Goal: Task Accomplishment & Management: Manage account settings

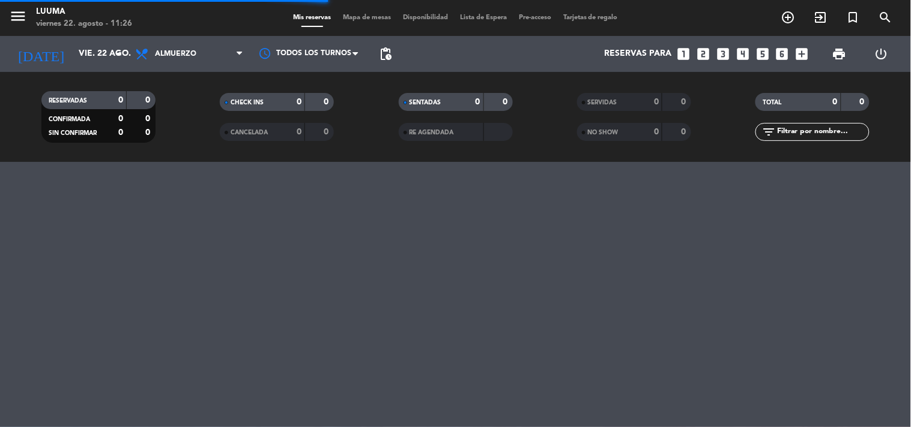
click at [358, 120] on div "CHECK INS 0 0" at bounding box center [276, 108] width 178 height 30
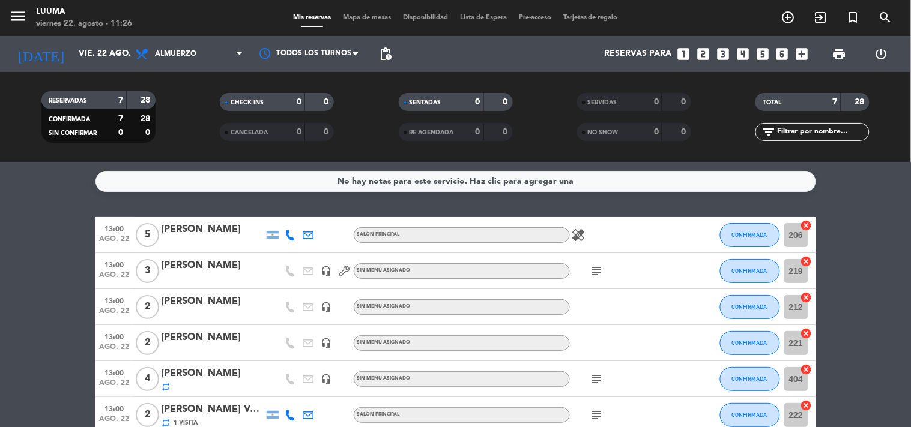
click at [830, 62] on span "print" at bounding box center [839, 54] width 24 height 24
click at [851, 53] on span "print Exportar" at bounding box center [839, 54] width 24 height 24
click at [830, 55] on span "print" at bounding box center [839, 54] width 24 height 24
click at [837, 54] on span "print" at bounding box center [839, 54] width 14 height 14
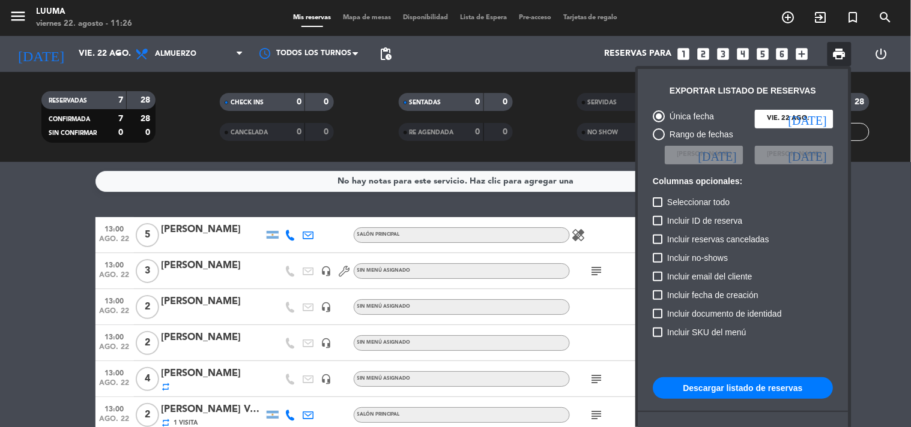
click at [740, 380] on button "Descargar listado de reservas" at bounding box center [743, 389] width 180 height 22
click at [199, 124] on div at bounding box center [455, 213] width 911 height 427
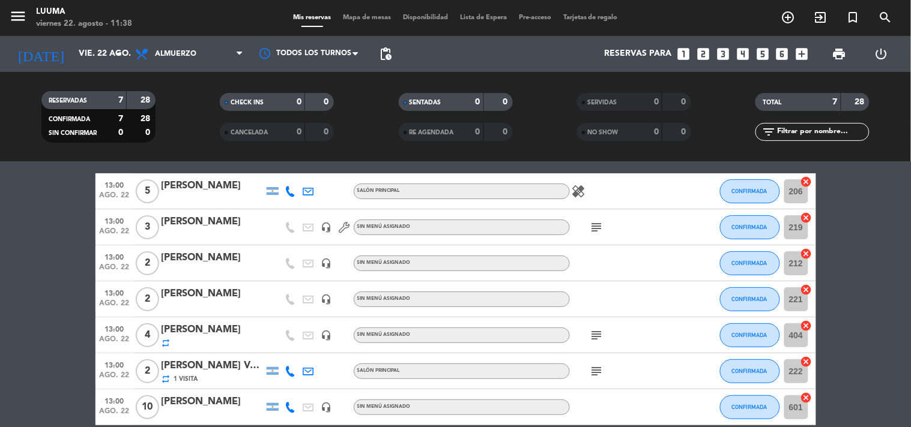
scroll to position [102, 0]
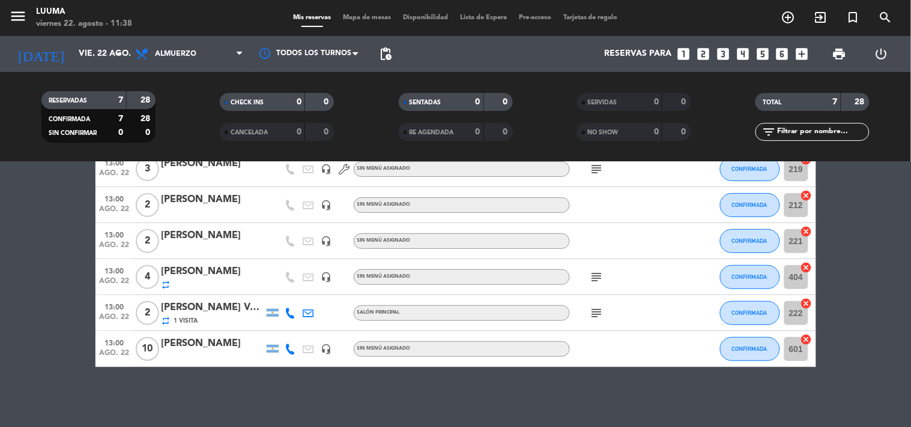
click at [600, 279] on icon "subject" at bounding box center [597, 277] width 14 height 14
click at [653, 279] on div "subject 13:30" at bounding box center [624, 276] width 108 height 35
click at [204, 278] on div "[PERSON_NAME]" at bounding box center [212, 272] width 102 height 16
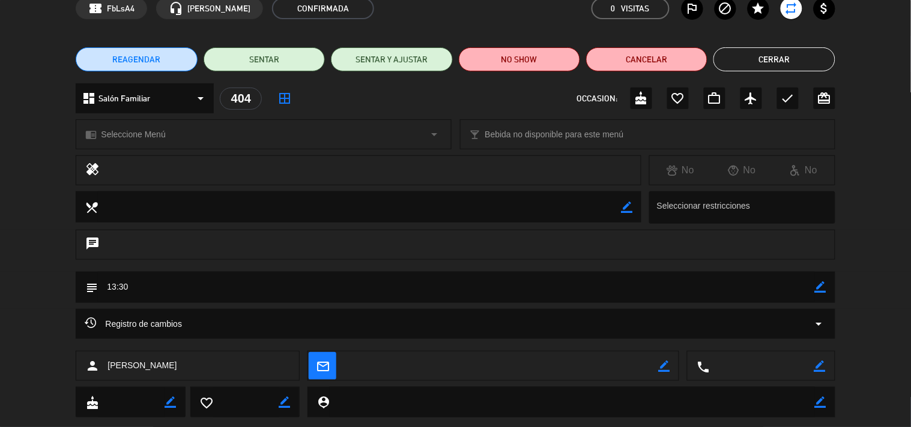
scroll to position [67, 0]
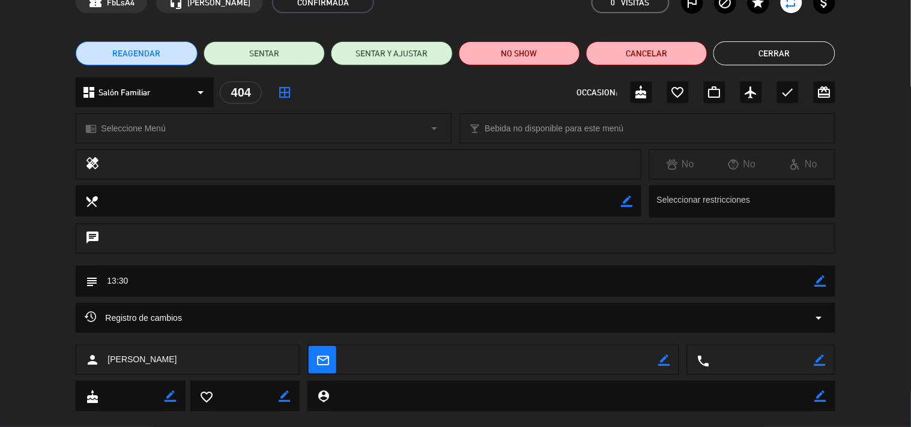
click at [824, 285] on icon "border_color" at bounding box center [820, 281] width 11 height 11
click at [761, 292] on textarea at bounding box center [456, 281] width 716 height 31
click at [819, 283] on icon at bounding box center [820, 281] width 11 height 11
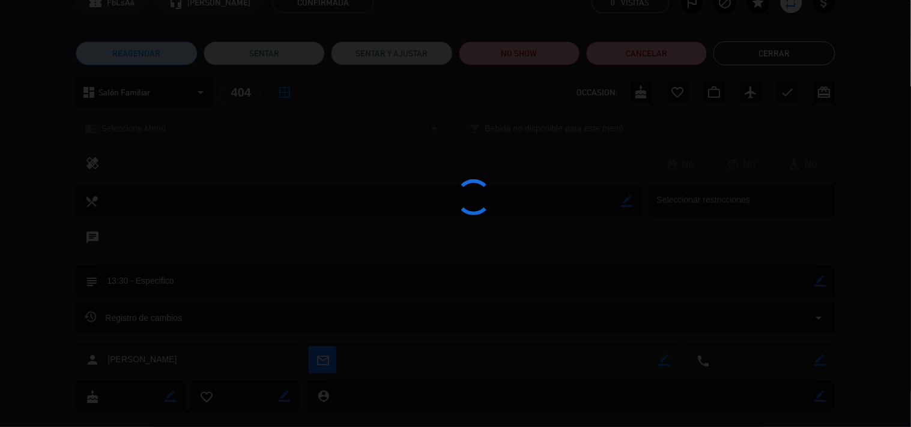
type textarea "13:30 - Especifico"
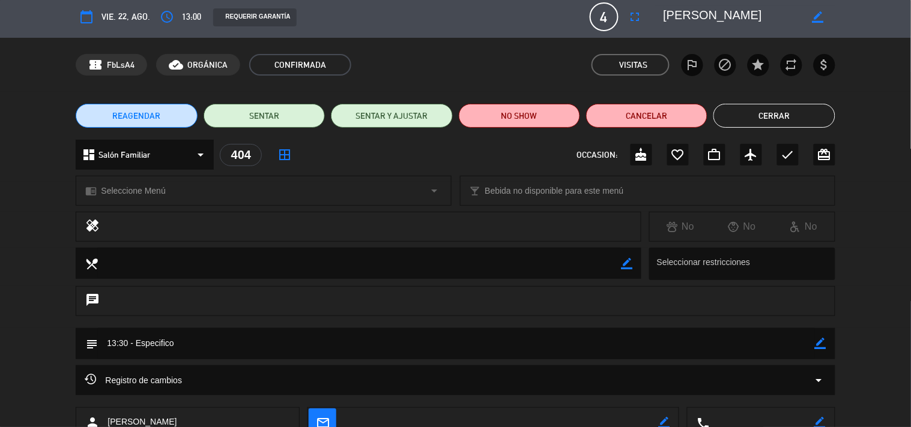
scroll to position [0, 0]
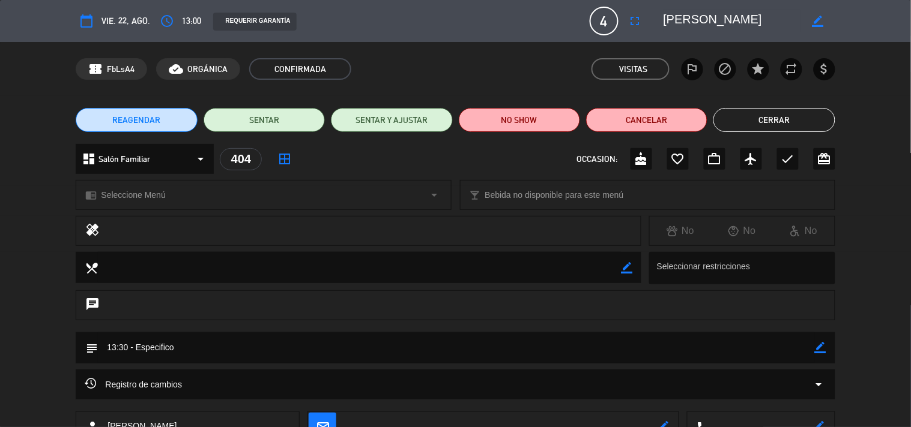
click at [809, 114] on button "Cerrar" at bounding box center [773, 120] width 121 height 24
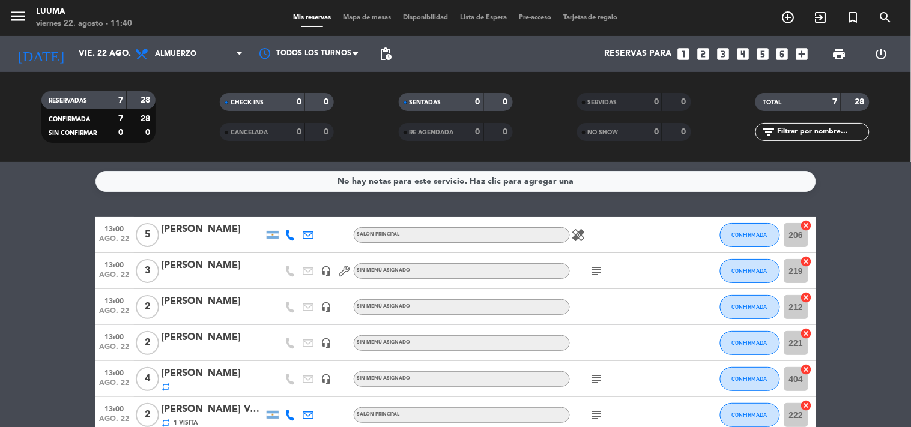
click at [354, 205] on div "No hay notas para este servicio. Haz clic para agregar una 13:00 [DATE] 5 [PERS…" at bounding box center [455, 294] width 911 height 265
click at [152, 154] on div "RESERVADAS 7 28 CONFIRMADA 7 28 SIN CONFIRMAR 0 0 CHECK INS 0 0 CANCELADA 0 0 S…" at bounding box center [455, 117] width 911 height 90
